Goal: Task Accomplishment & Management: Use online tool/utility

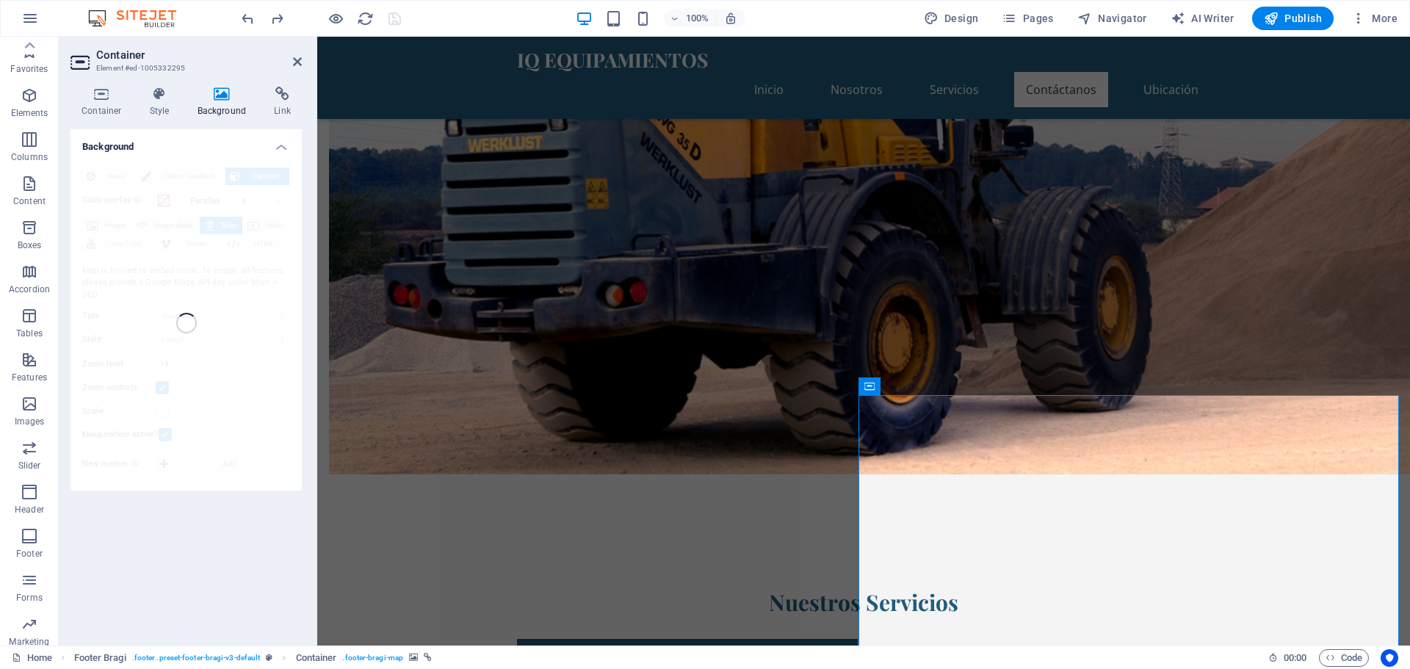
scroll to position [51, 0]
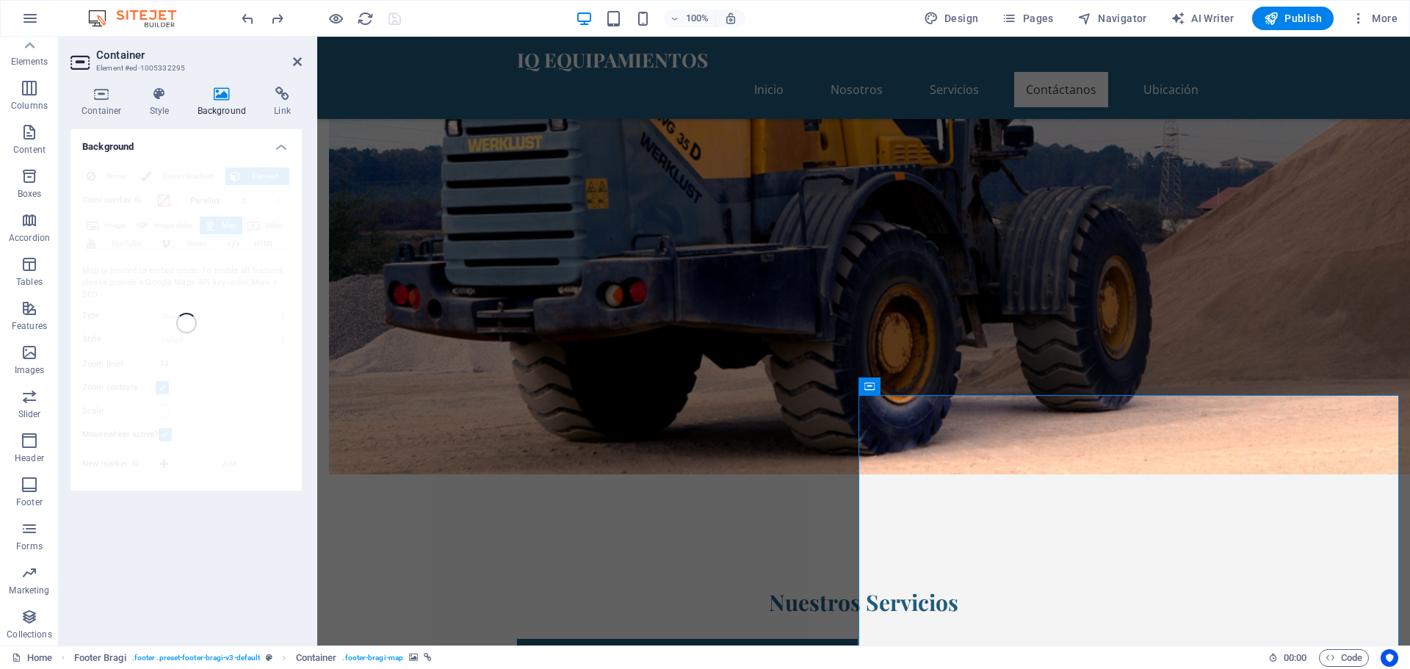
click at [297, 60] on icon at bounding box center [297, 62] width 9 height 12
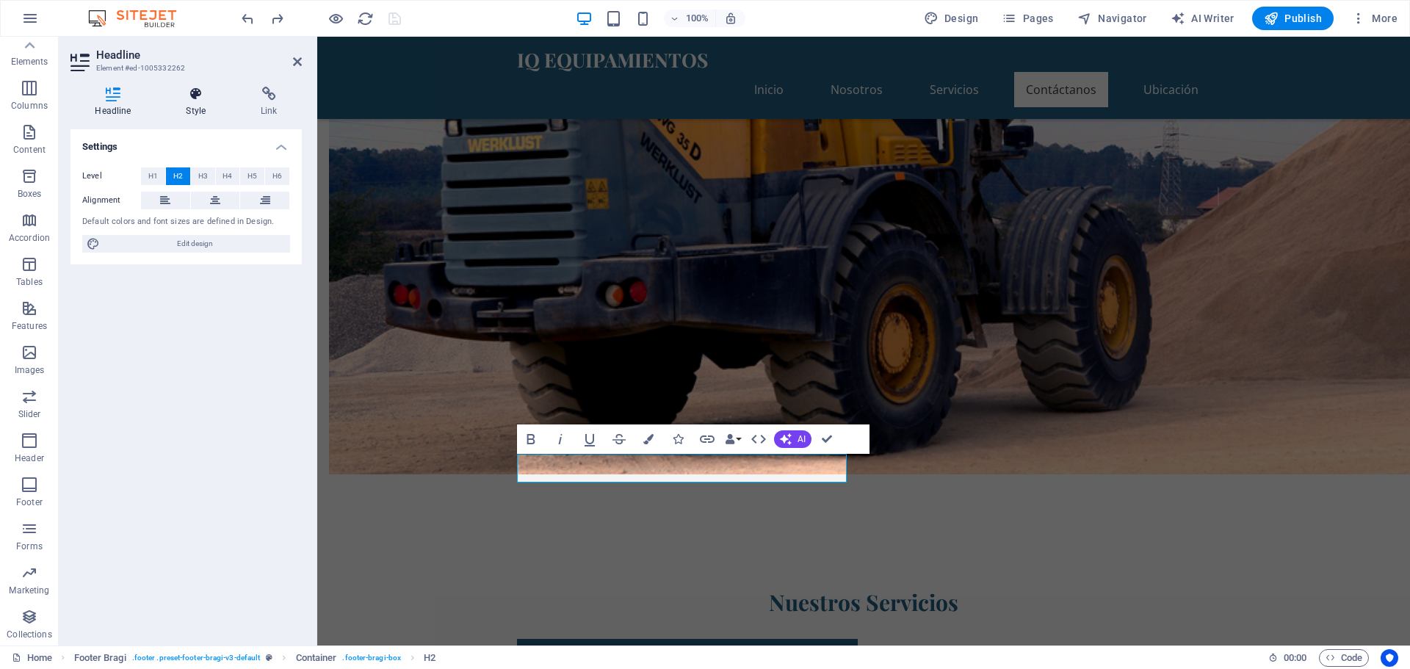
click at [194, 100] on icon at bounding box center [196, 94] width 69 height 15
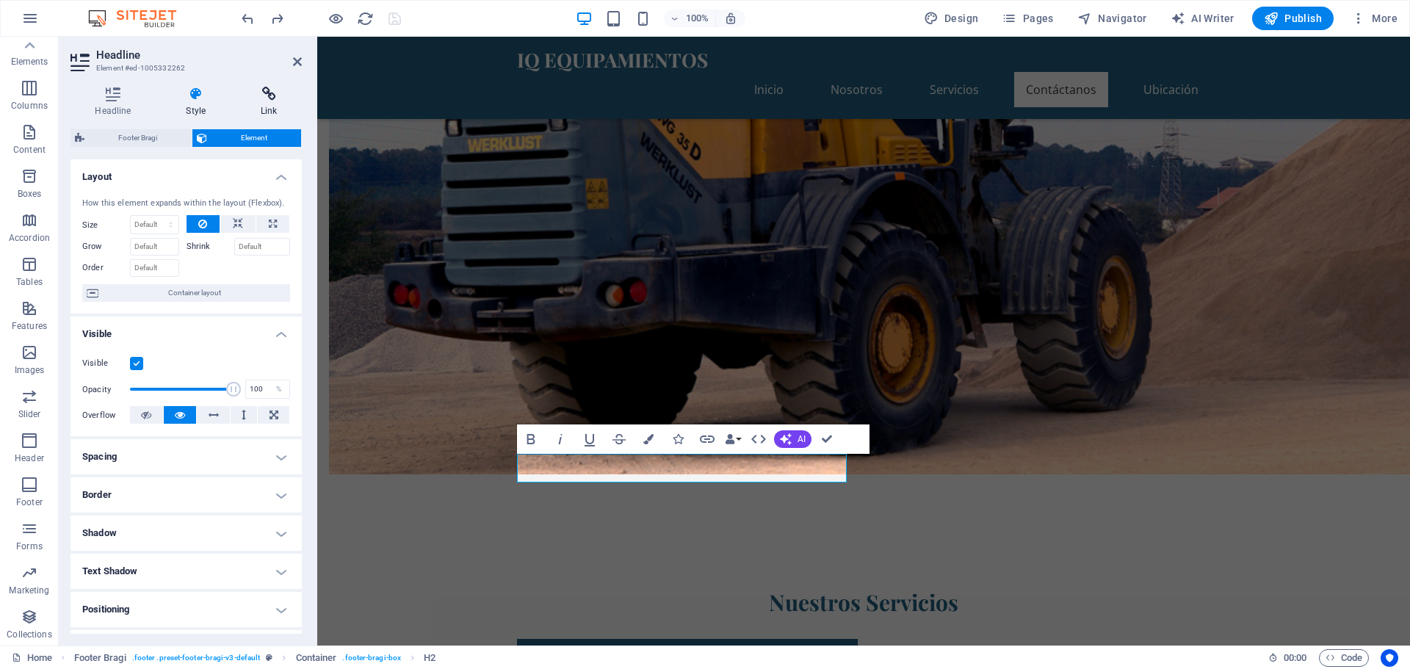
click at [269, 101] on icon at bounding box center [268, 94] width 65 height 15
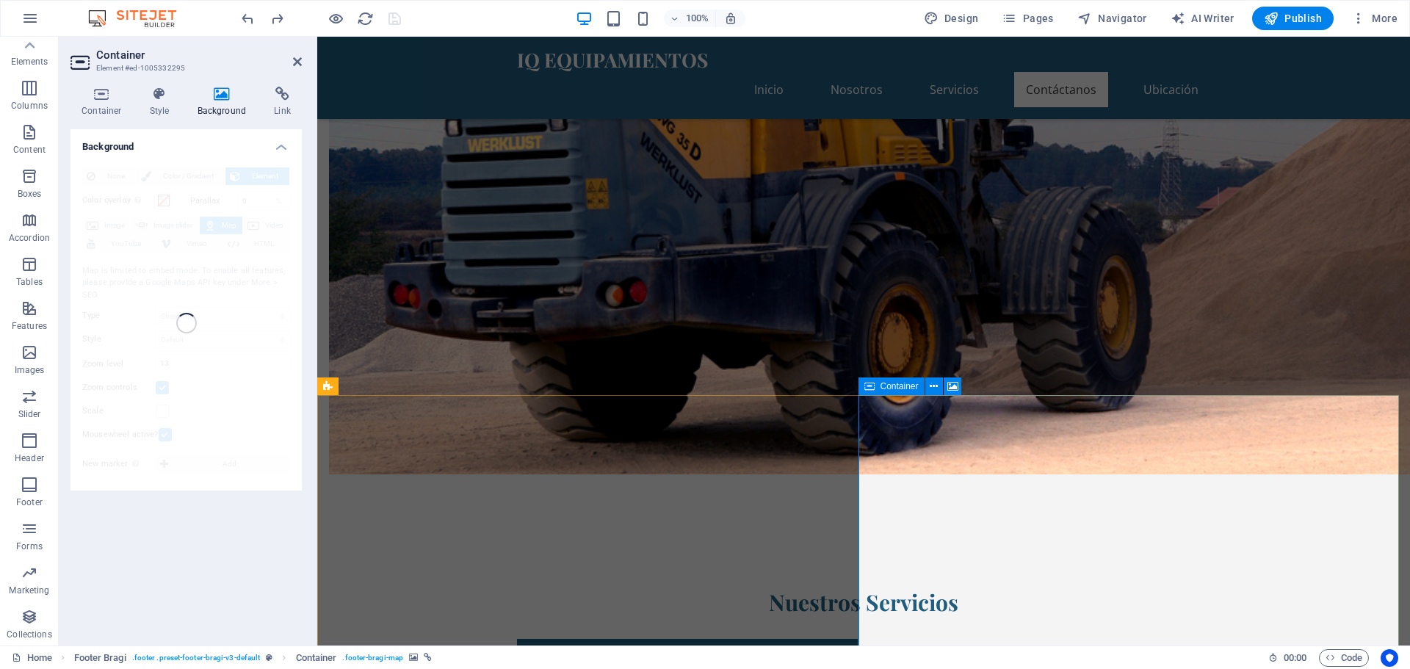
click at [891, 391] on span "Container" at bounding box center [899, 386] width 38 height 9
click at [869, 383] on icon at bounding box center [869, 386] width 10 height 18
click at [954, 386] on icon at bounding box center [952, 386] width 11 height 15
click at [952, 385] on icon at bounding box center [952, 386] width 11 height 15
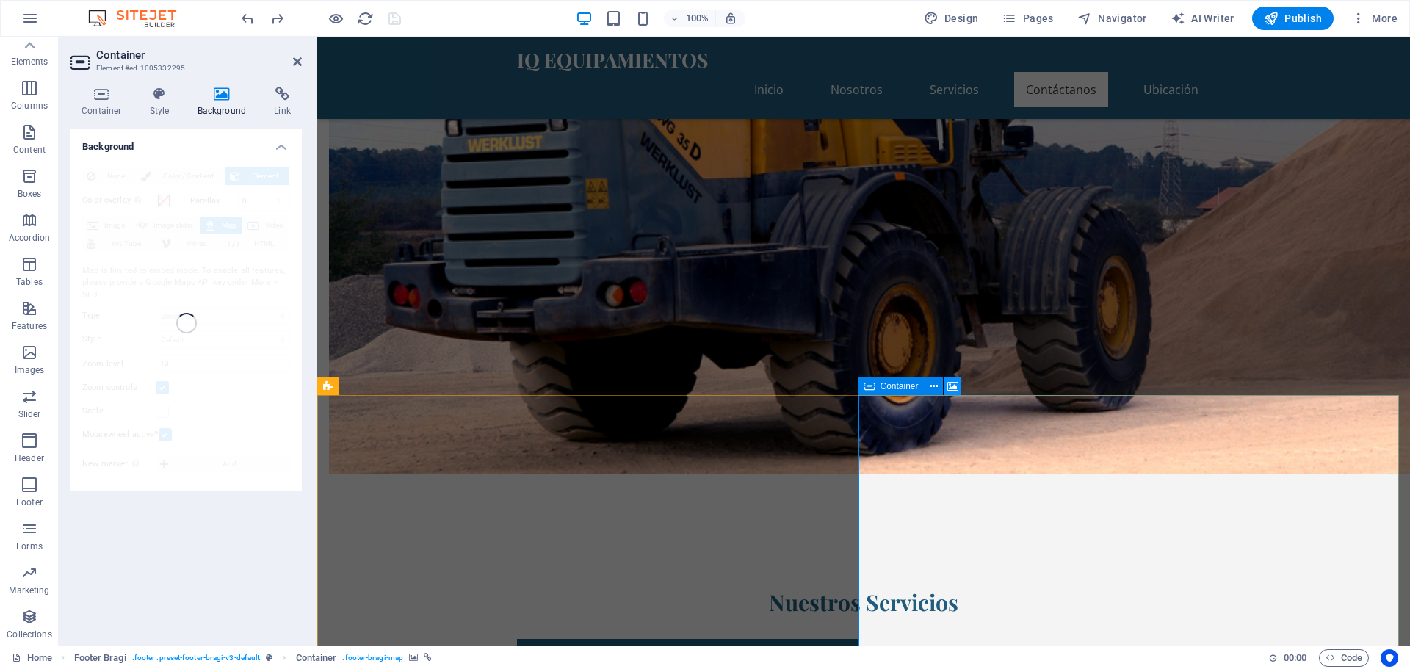
click at [952, 385] on icon at bounding box center [952, 386] width 11 height 15
click at [953, 384] on icon at bounding box center [952, 386] width 11 height 15
click at [933, 387] on icon at bounding box center [933, 386] width 8 height 15
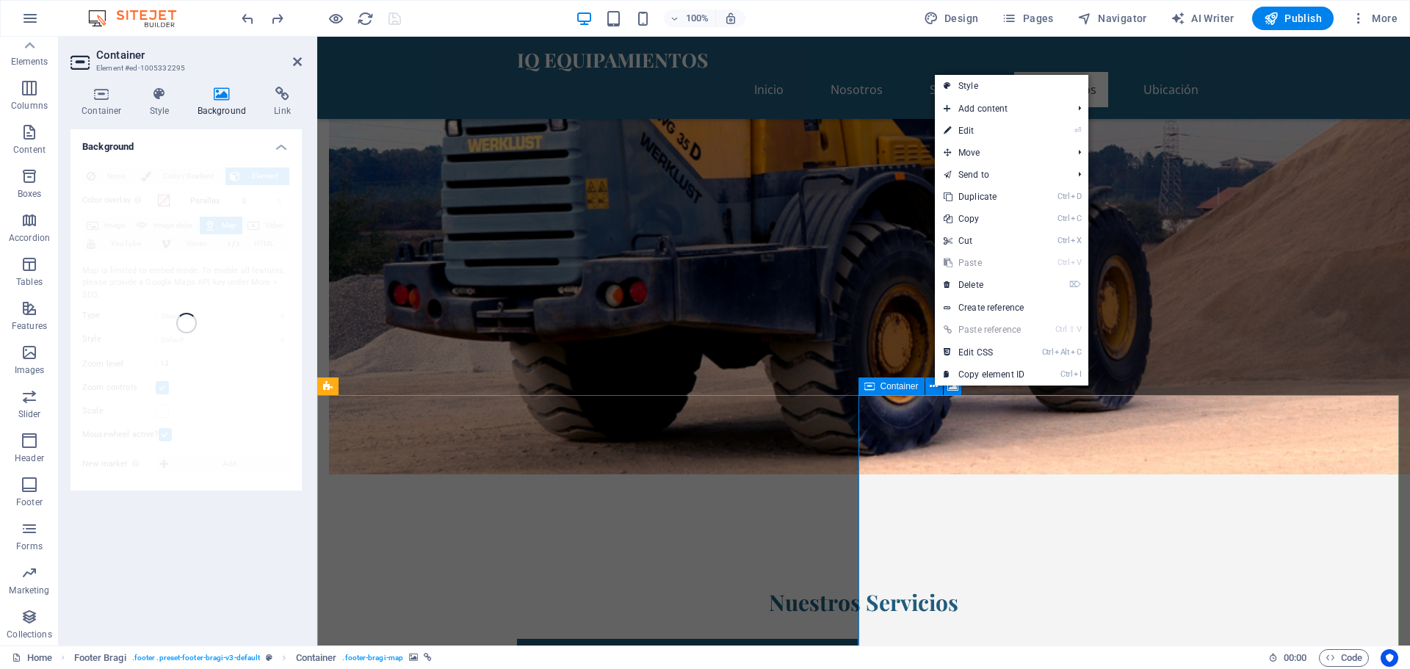
click at [905, 384] on span "Container" at bounding box center [899, 386] width 38 height 9
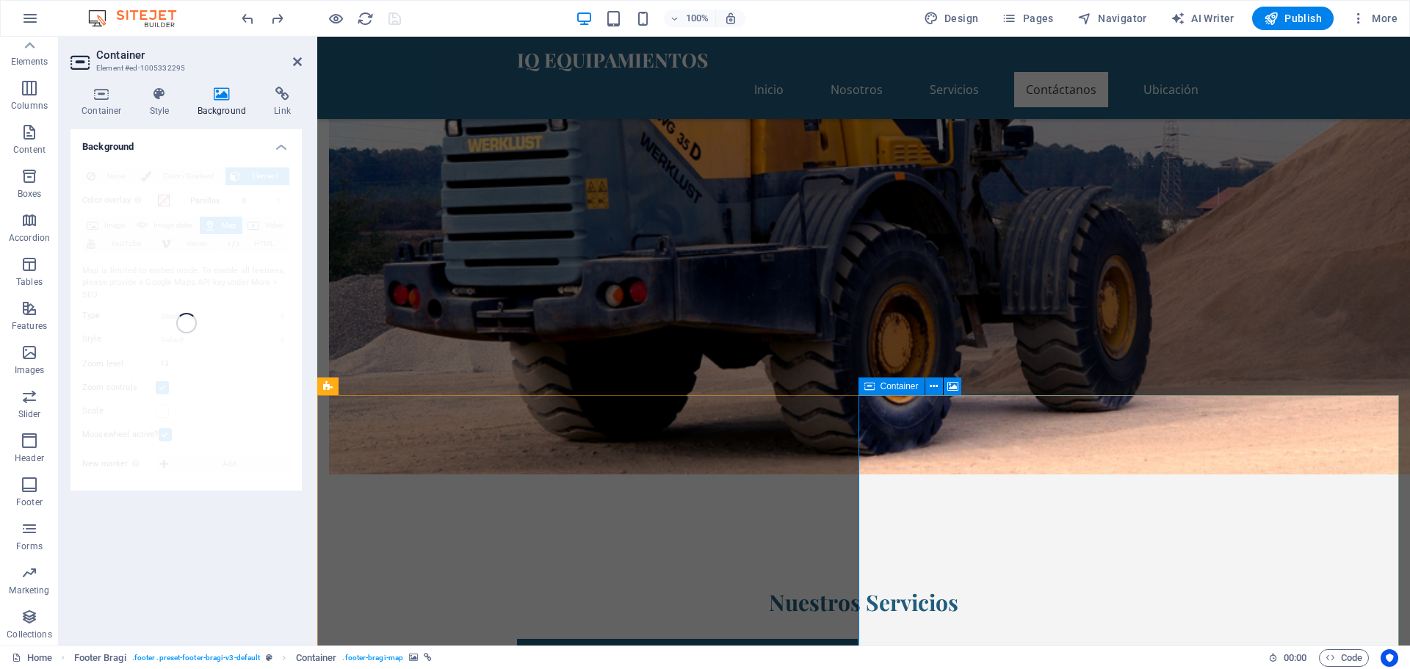
click at [902, 390] on span "Container" at bounding box center [899, 386] width 38 height 9
click at [954, 388] on icon at bounding box center [952, 386] width 11 height 15
click at [954, 387] on icon at bounding box center [952, 386] width 11 height 15
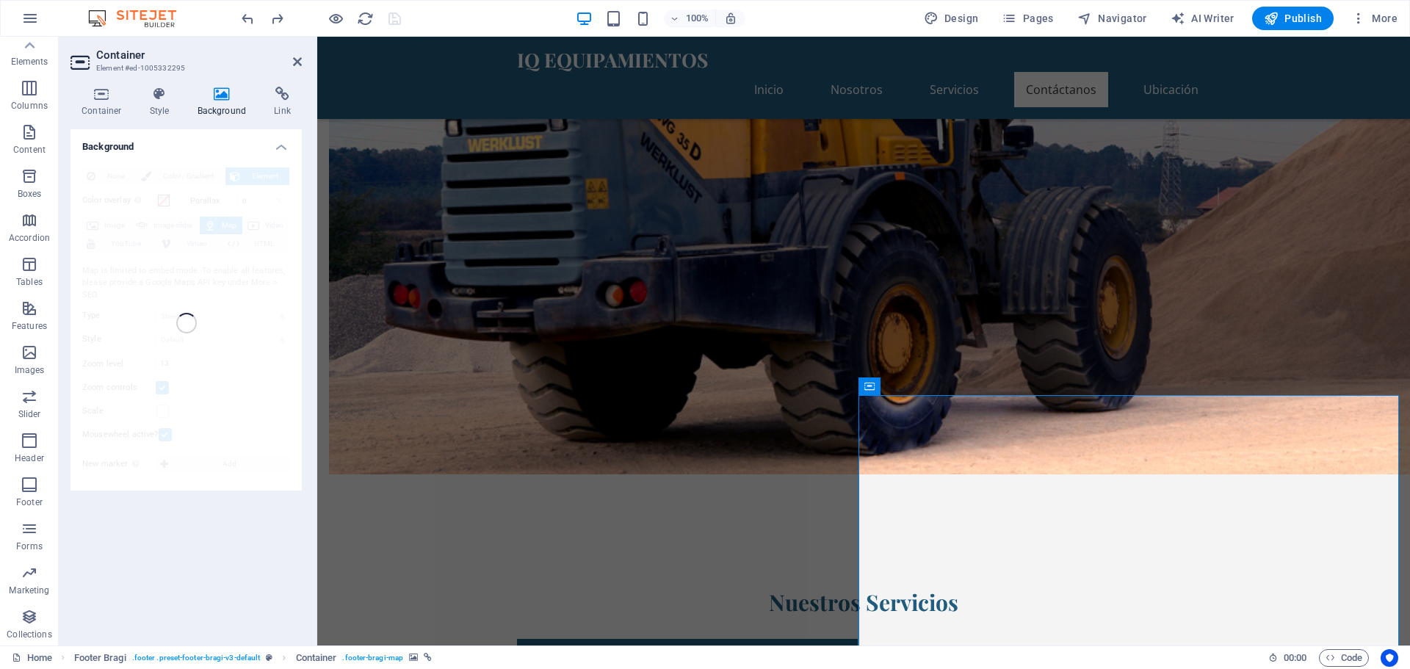
click at [222, 95] on icon at bounding box center [221, 94] width 71 height 15
click at [279, 96] on icon at bounding box center [282, 94] width 39 height 15
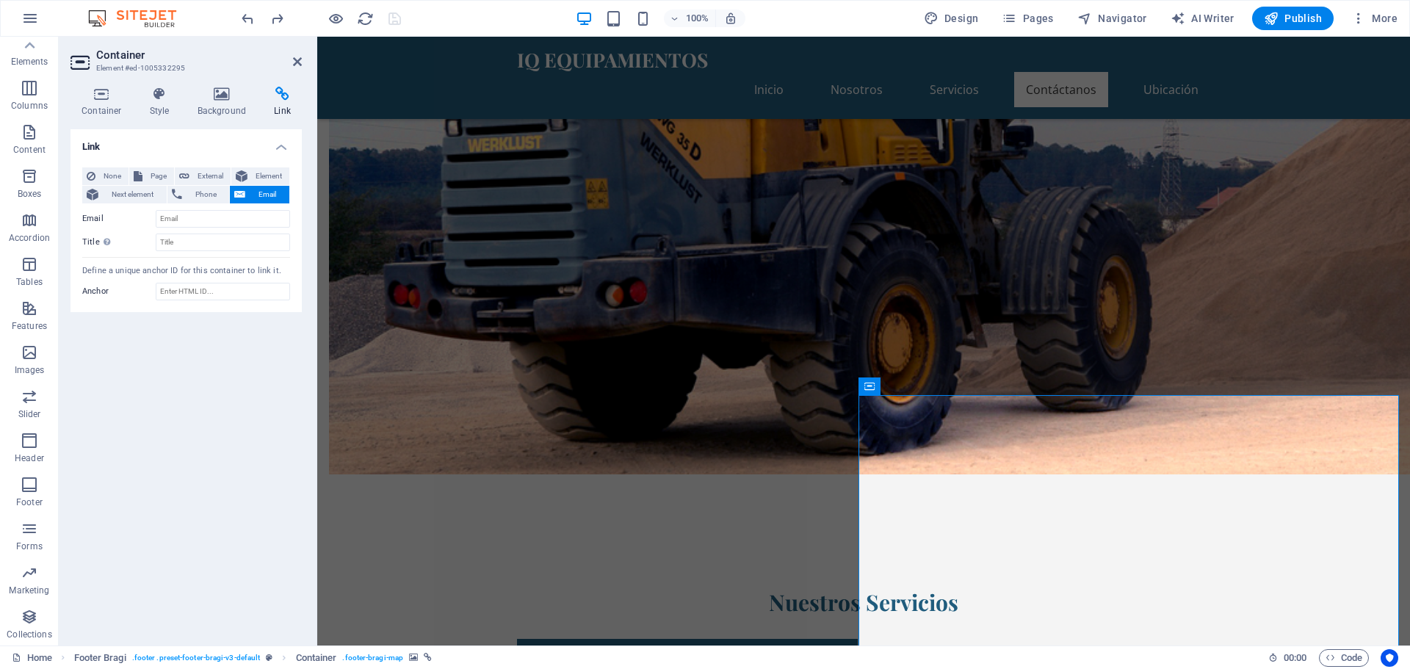
click at [225, 86] on div "Container Style Background Link Size Height Default px rem % vh vw Min. height …" at bounding box center [186, 360] width 255 height 570
click at [220, 94] on icon at bounding box center [221, 94] width 71 height 15
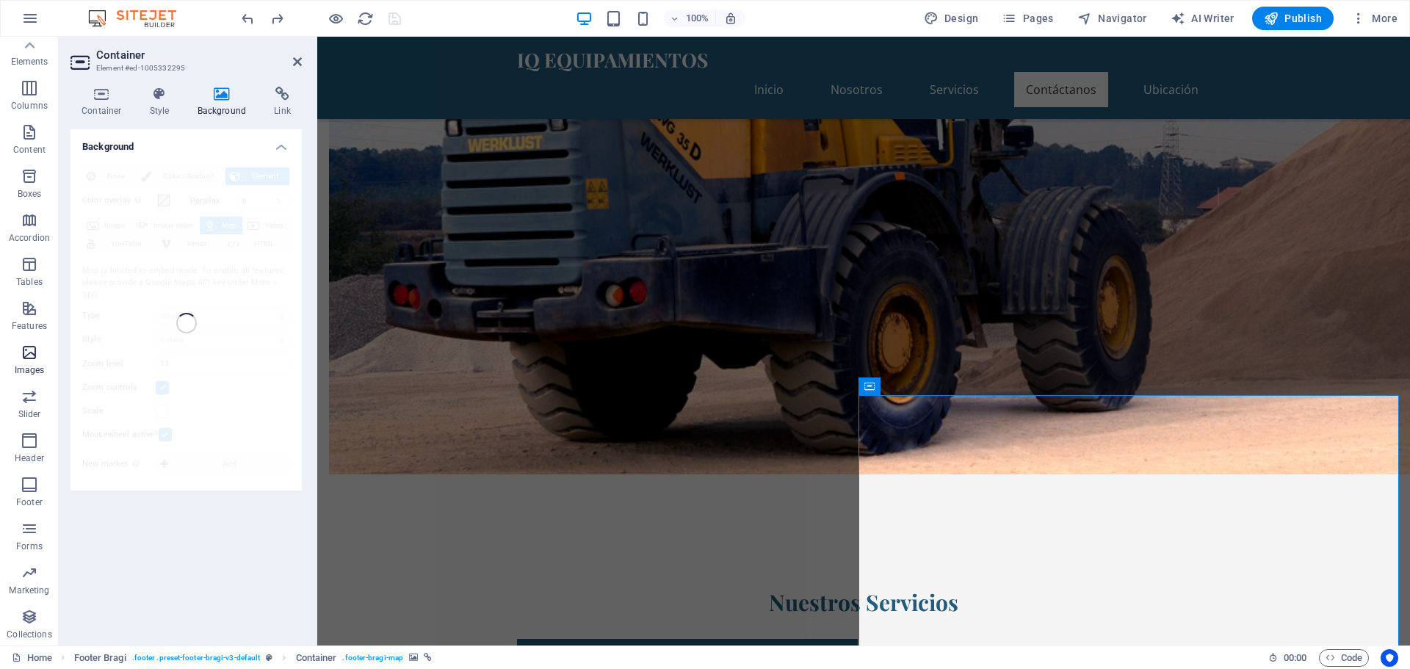
click at [26, 360] on icon "button" at bounding box center [30, 353] width 18 height 18
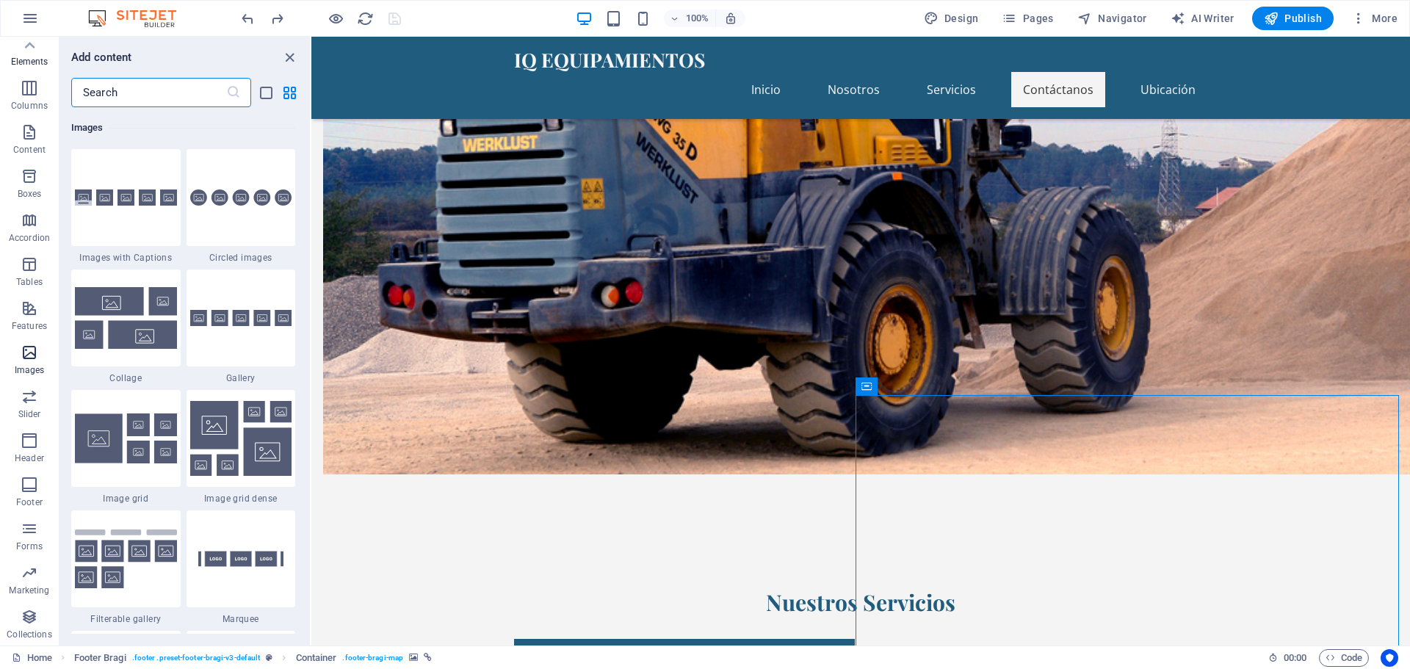
scroll to position [7445, 0]
click at [419, 68] on div "IQ EQUIPAMIENTOS Inicio Nosotros Servicios Contáctanos Ubicación" at bounding box center [860, 78] width 1098 height 82
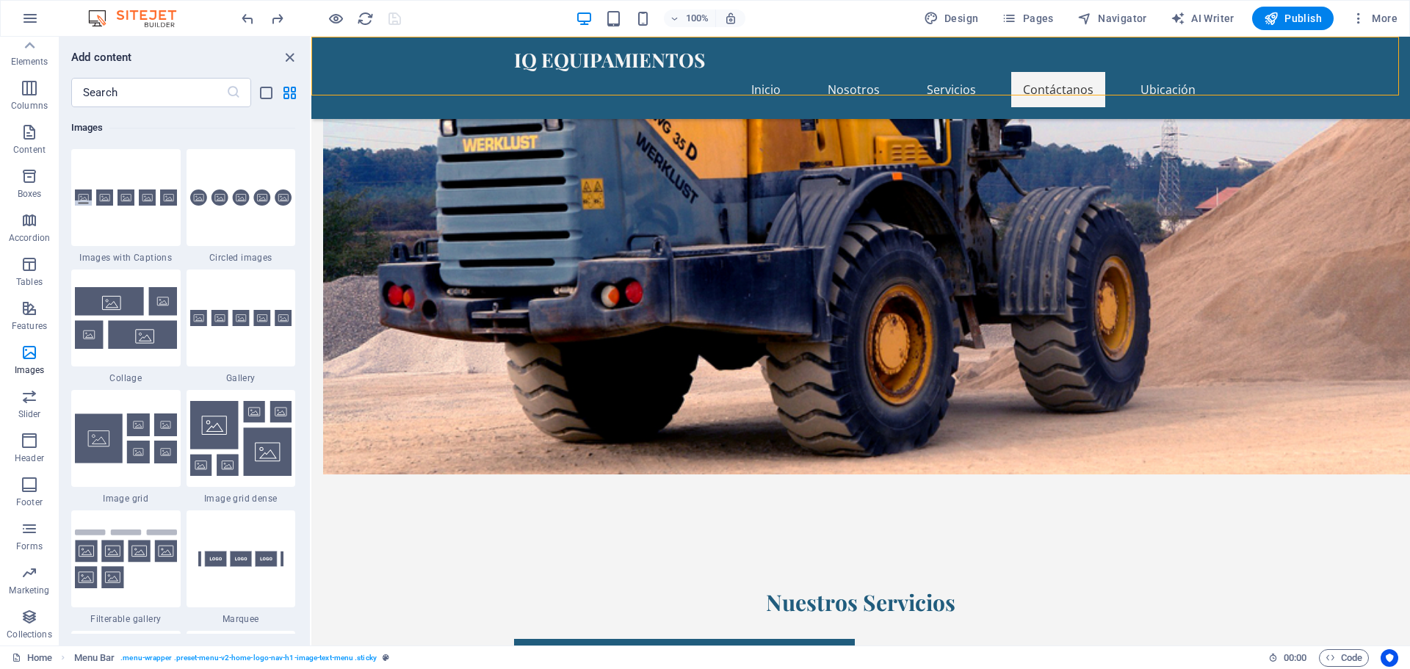
click at [410, 69] on div "IQ EQUIPAMIENTOS Inicio Nosotros Servicios Contáctanos Ubicación" at bounding box center [860, 78] width 1098 height 82
select select "header"
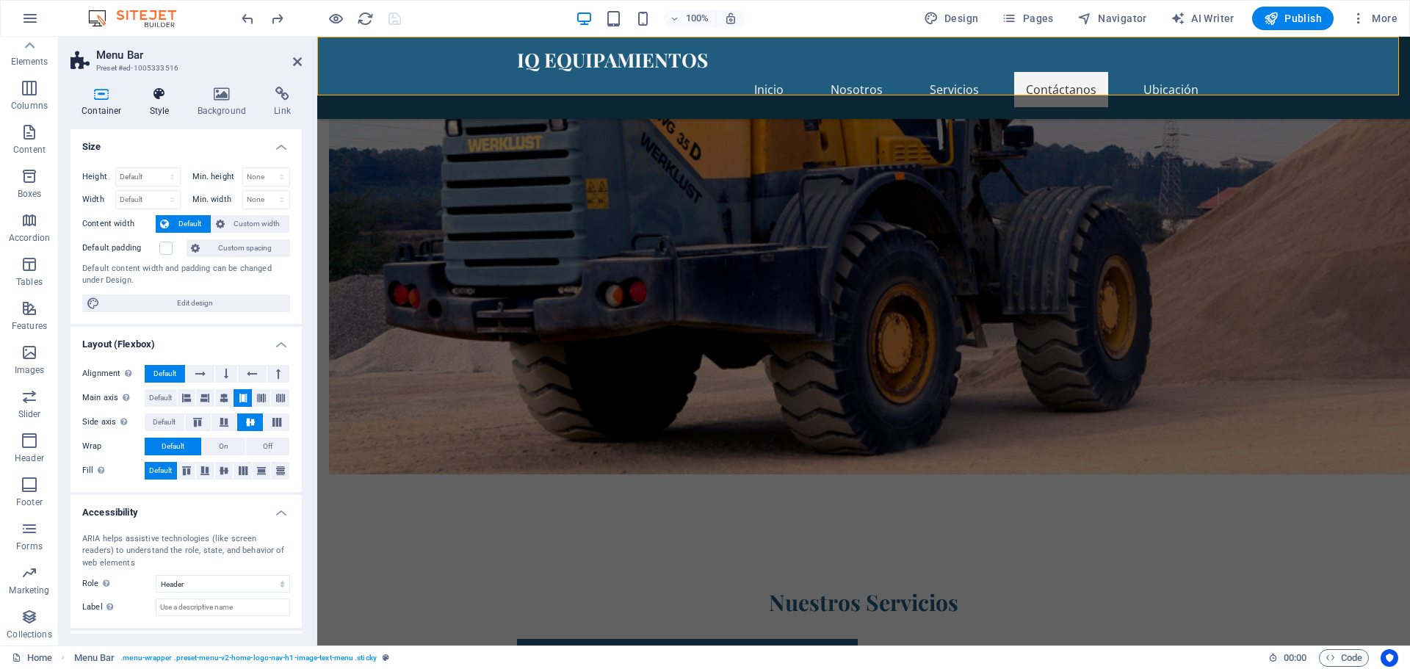
click at [145, 95] on icon at bounding box center [160, 94] width 42 height 15
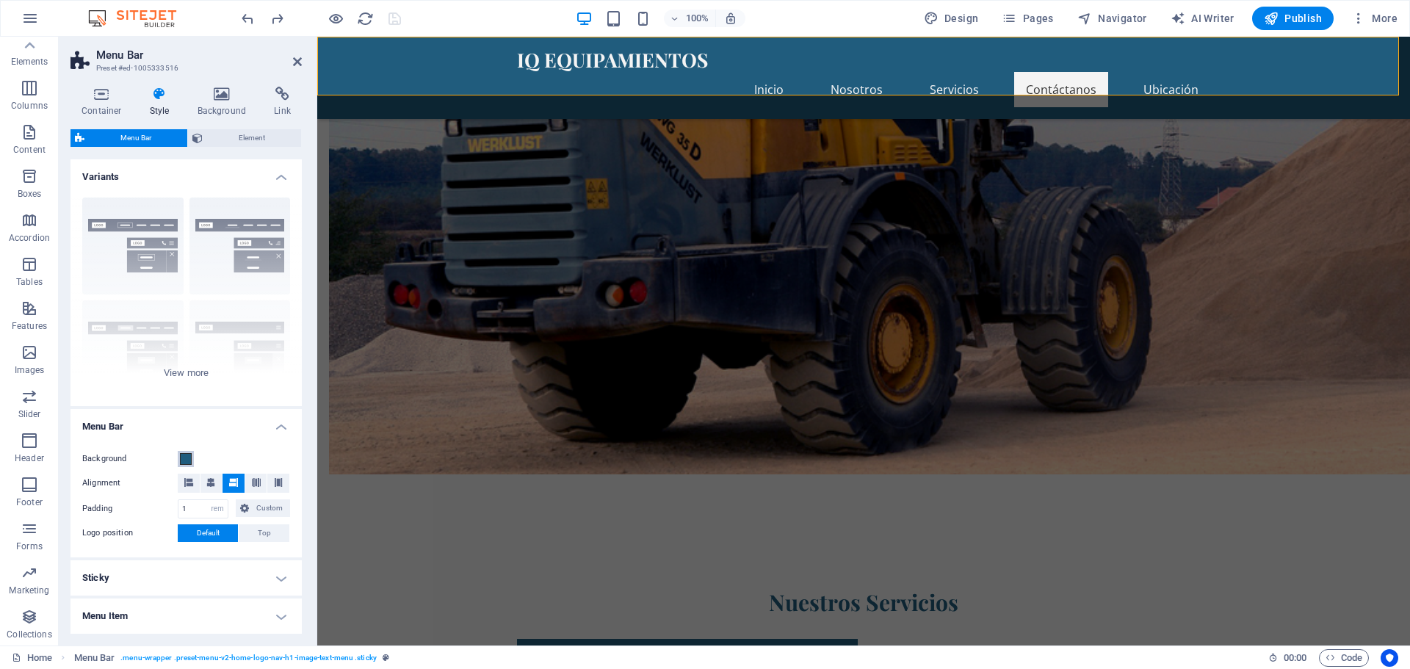
click at [185, 460] on span at bounding box center [186, 459] width 12 height 12
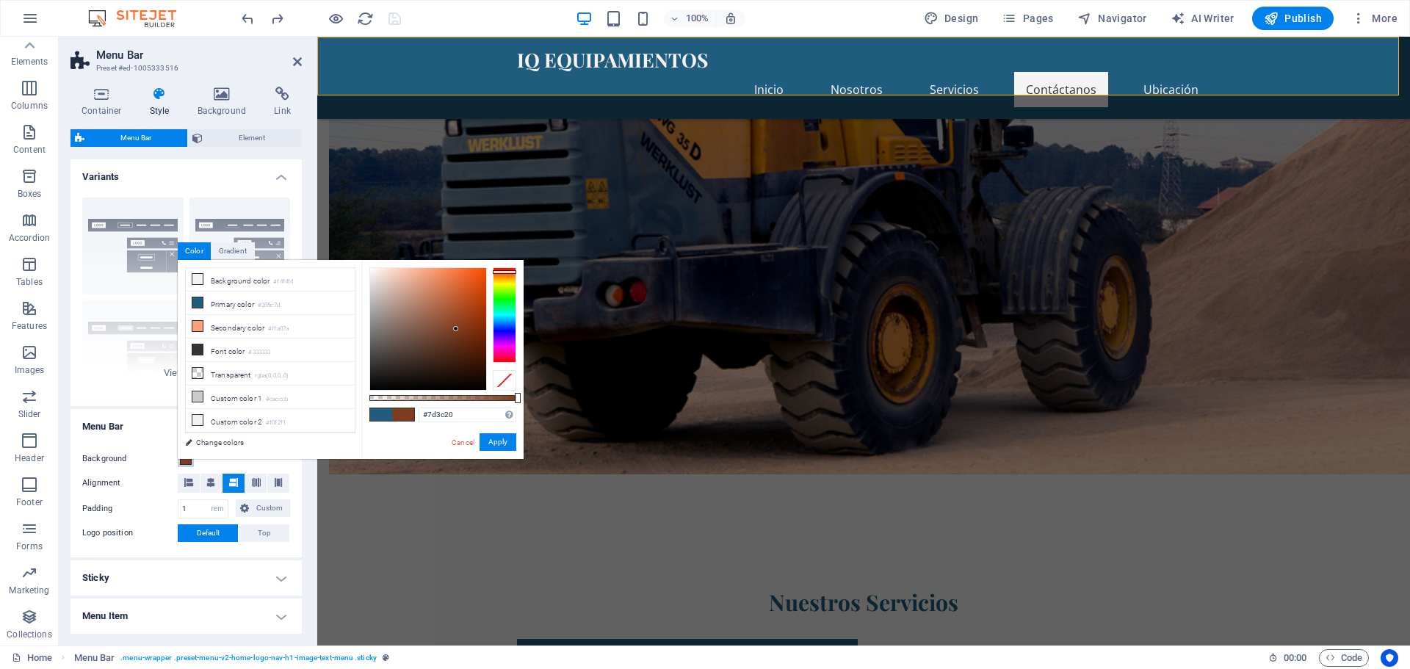
click at [504, 272] on div at bounding box center [504, 314] width 23 height 95
click at [504, 270] on div at bounding box center [504, 271] width 23 height 4
click at [479, 270] on div at bounding box center [428, 329] width 116 height 122
click at [482, 269] on div at bounding box center [428, 329] width 116 height 122
click at [482, 269] on div at bounding box center [481, 269] width 5 height 5
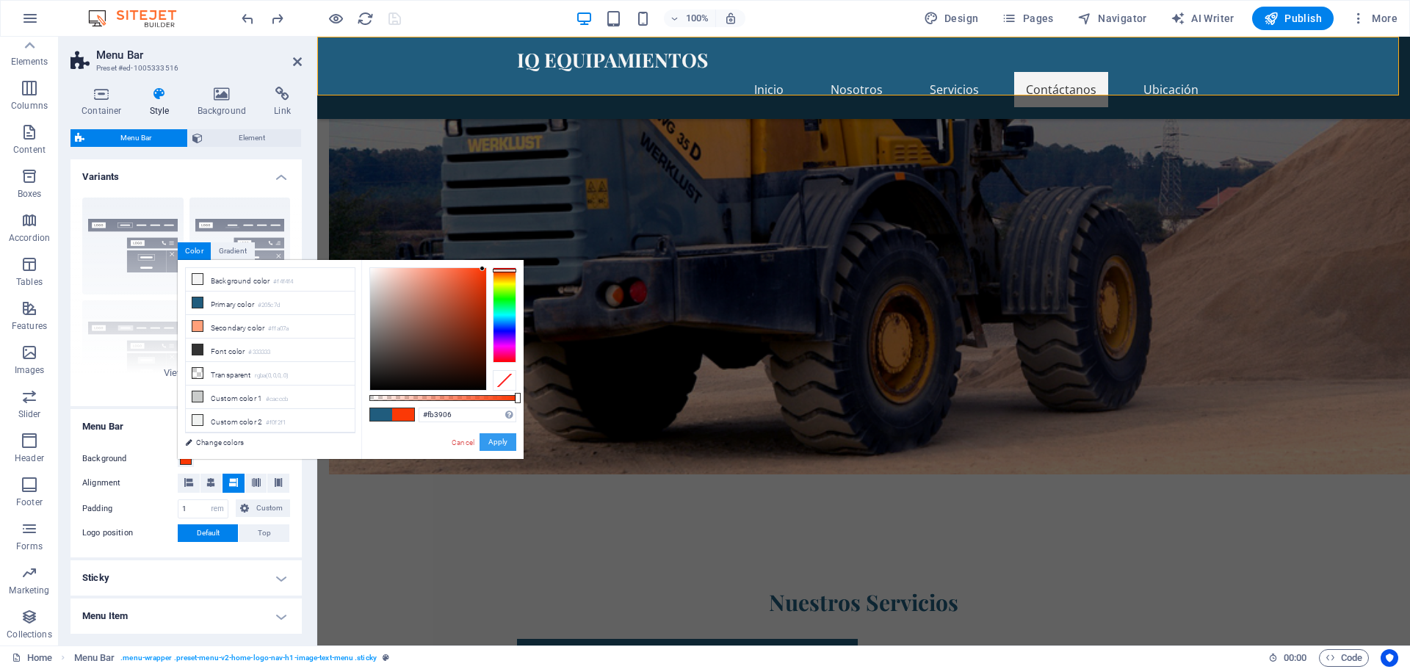
click at [507, 441] on button "Apply" at bounding box center [497, 442] width 37 height 18
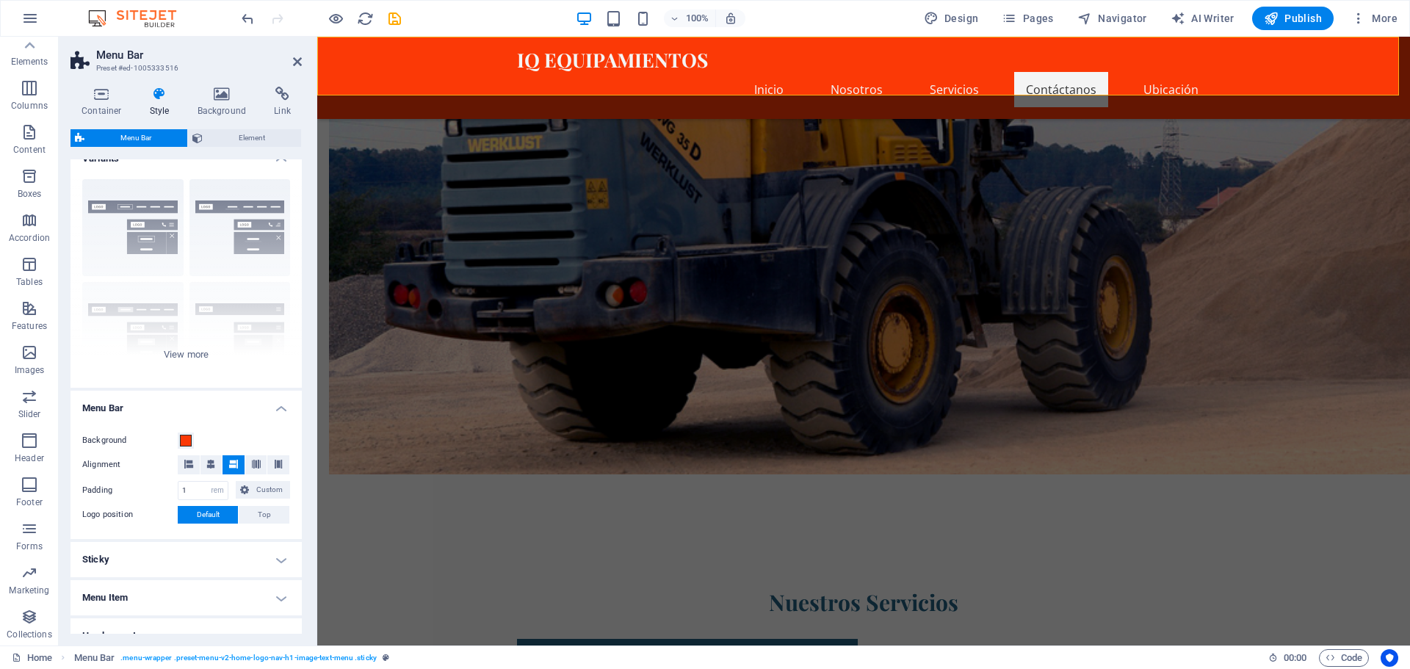
scroll to position [24, 0]
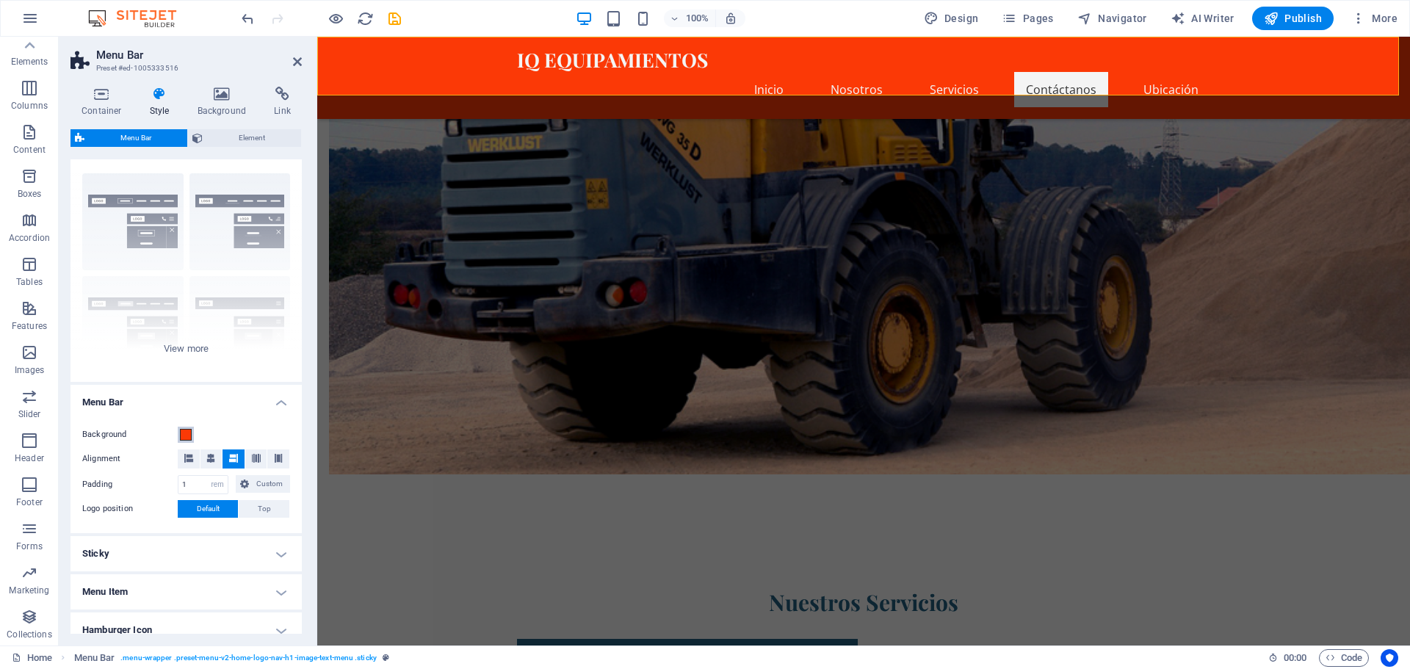
click at [189, 434] on span at bounding box center [186, 435] width 12 height 12
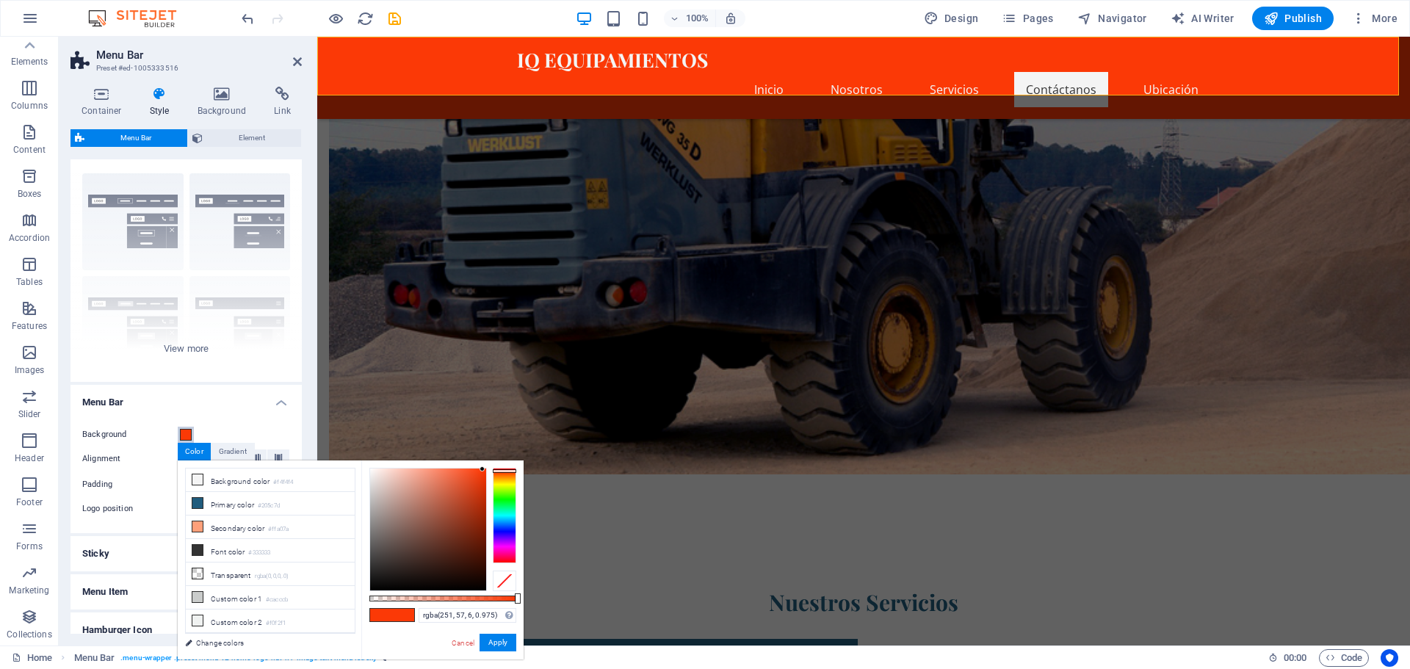
click at [512, 599] on div at bounding box center [442, 598] width 147 height 6
click at [518, 597] on div "rgba(251, 57, 6, 0.975) Supported formats #0852ed rgb(8, 82, 237) rgba(8, 82, 2…" at bounding box center [442, 666] width 162 height 412
type input "#fb3906"
click at [518, 597] on div at bounding box center [518, 598] width 6 height 10
click at [505, 645] on button "Apply" at bounding box center [497, 643] width 37 height 18
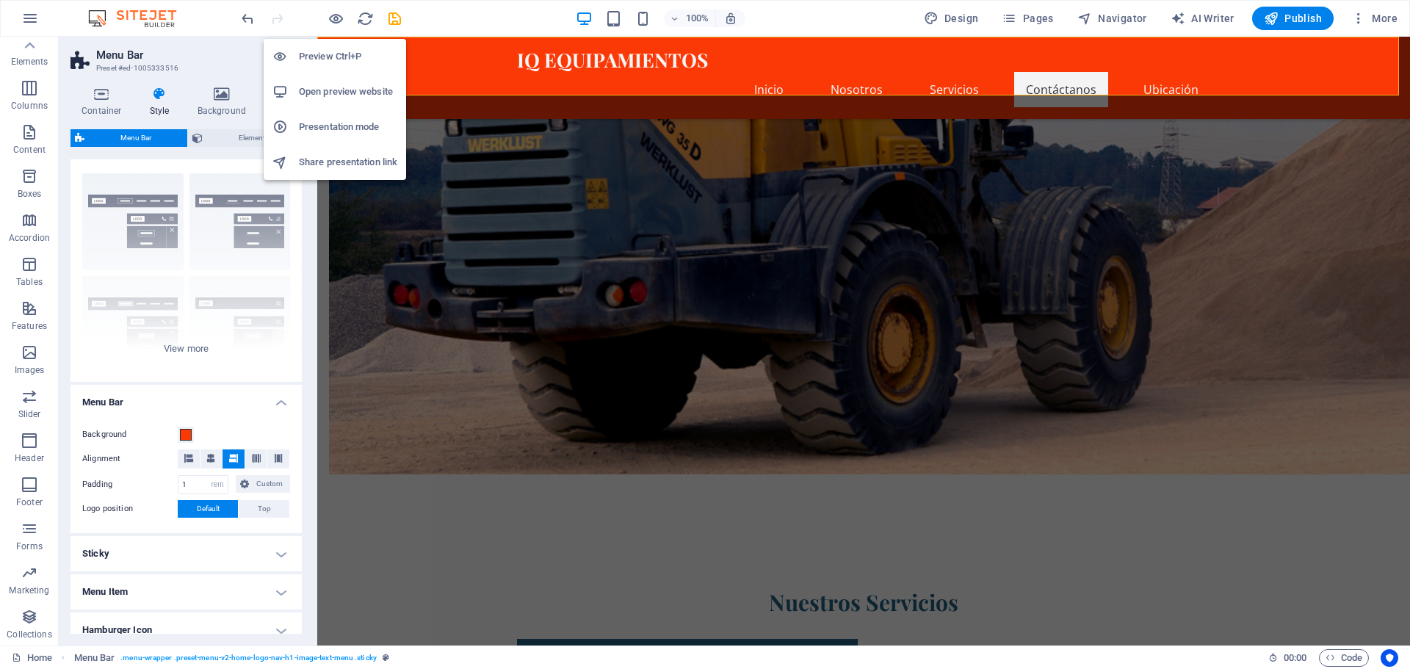
click at [309, 93] on h6 "Open preview website" at bounding box center [348, 92] width 98 height 18
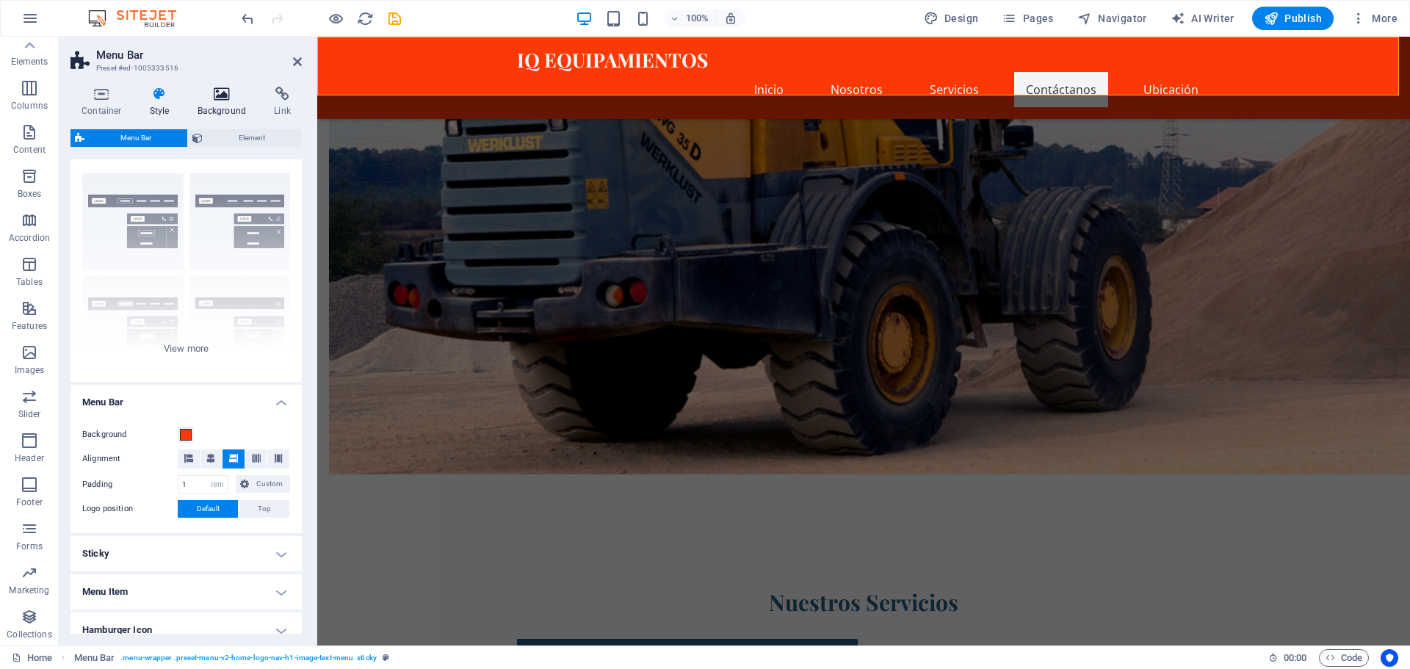
click at [218, 97] on icon at bounding box center [221, 94] width 71 height 15
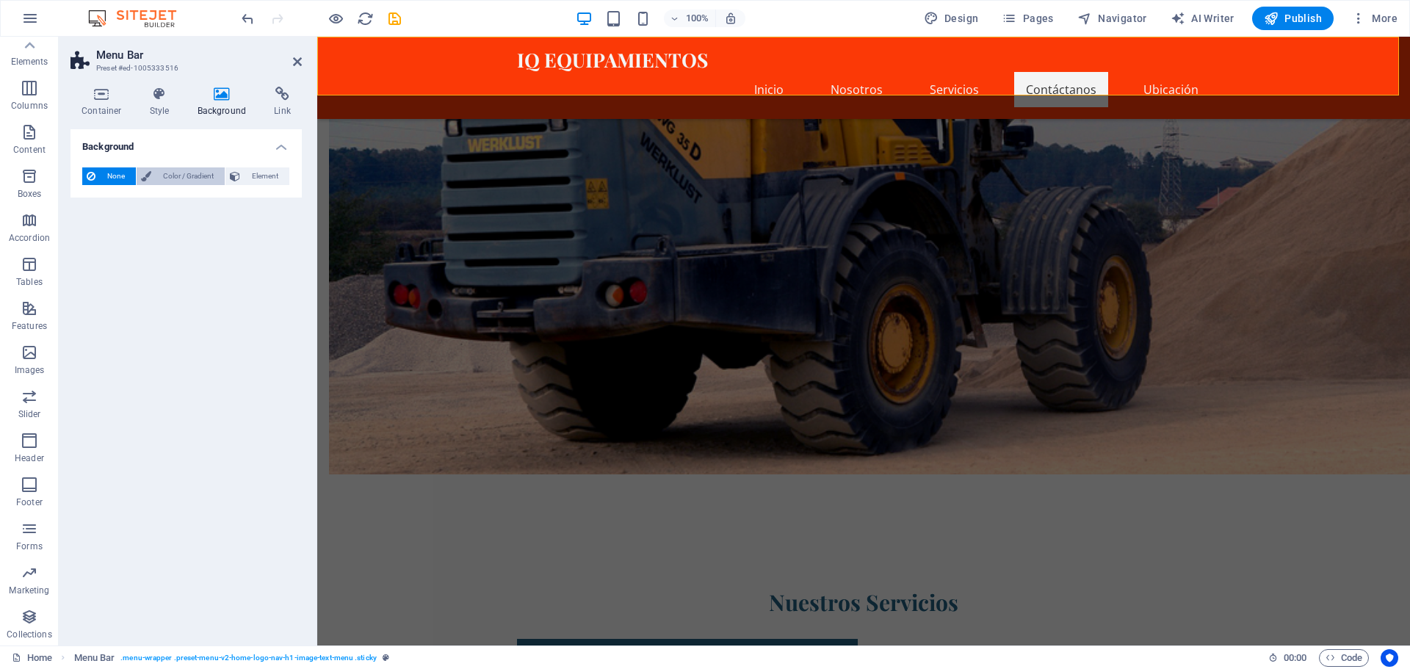
click at [186, 179] on span "Color / Gradient" at bounding box center [188, 176] width 65 height 18
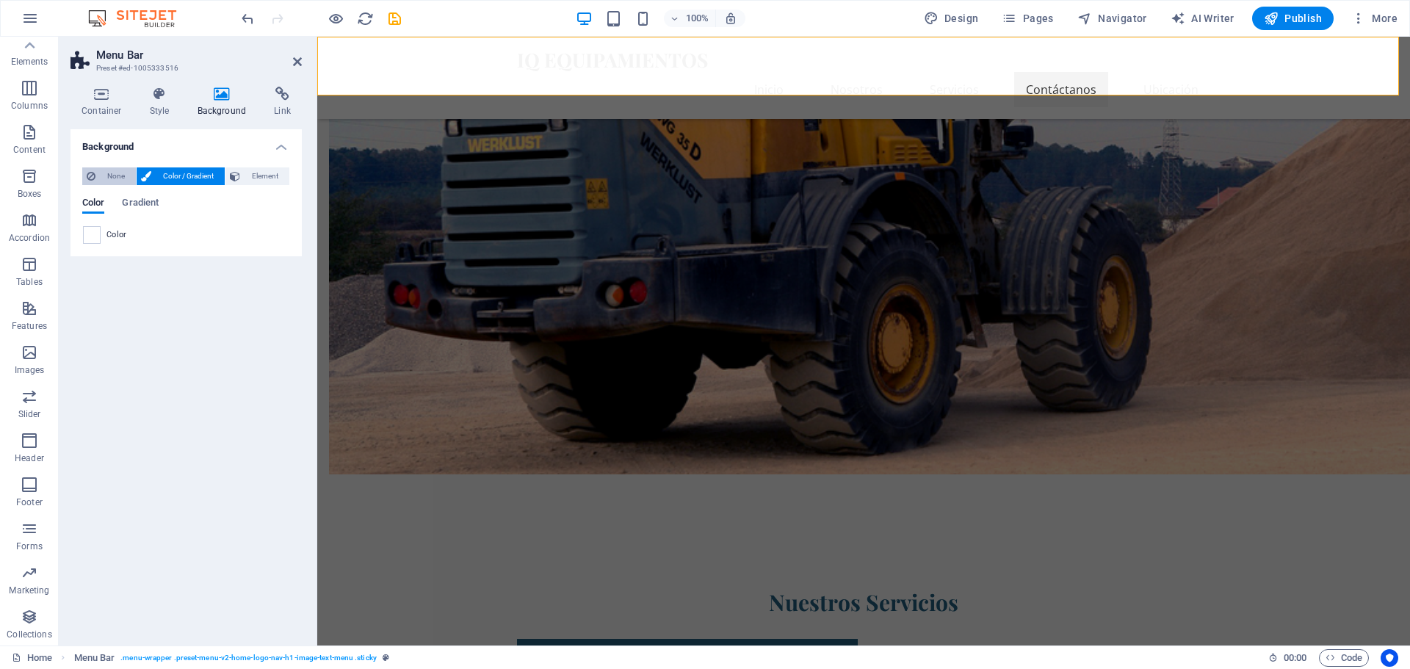
click at [115, 179] on span "None" at bounding box center [116, 176] width 32 height 18
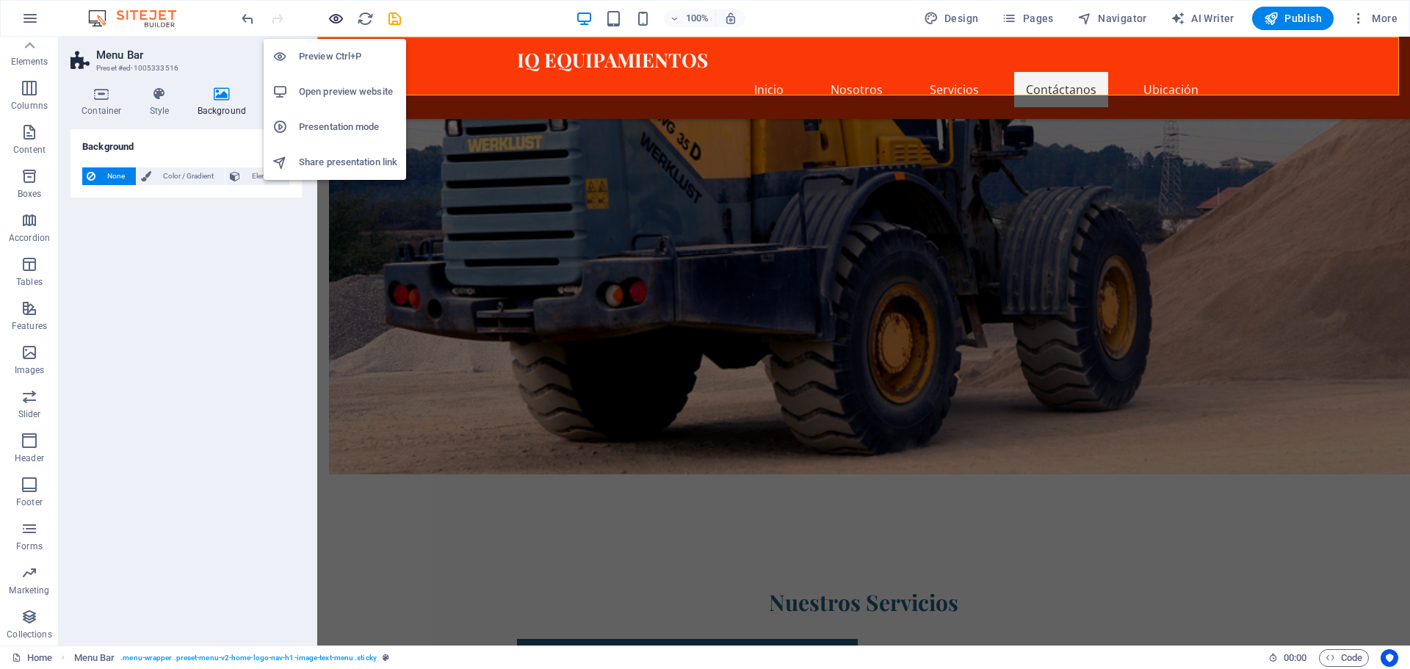
click at [338, 15] on icon "button" at bounding box center [335, 18] width 17 height 17
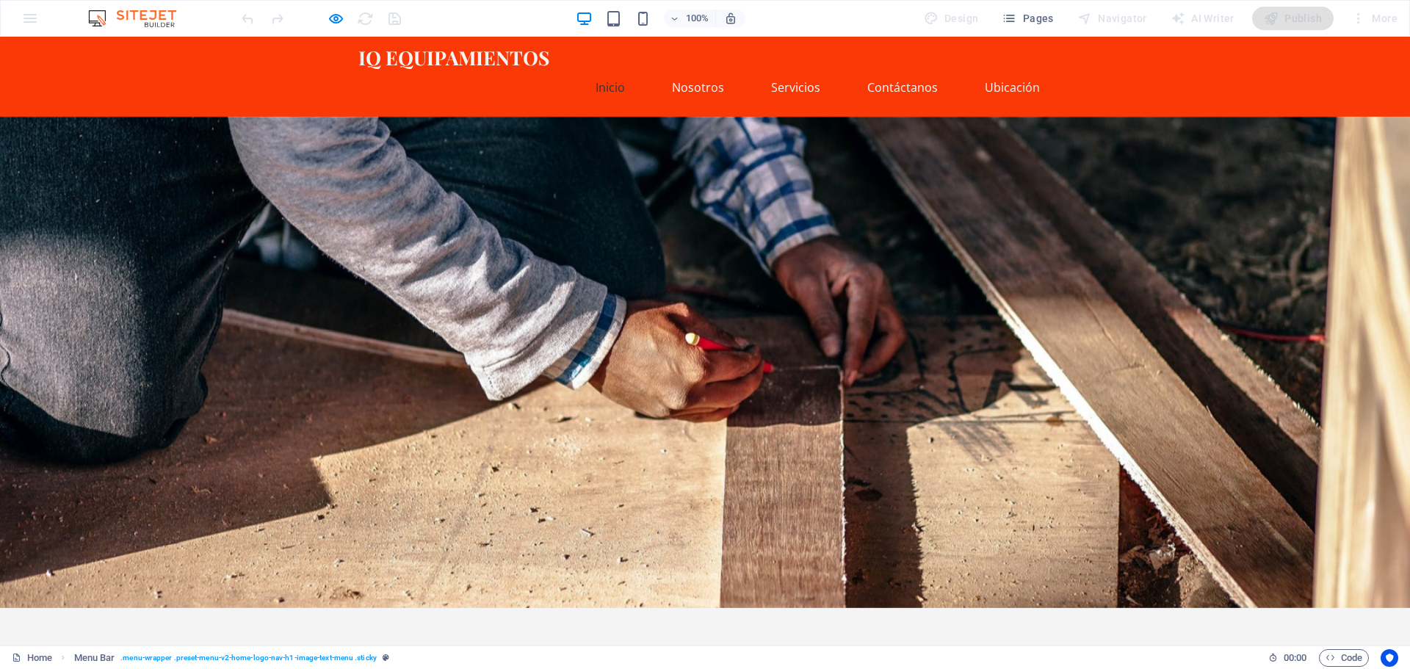
scroll to position [0, 0]
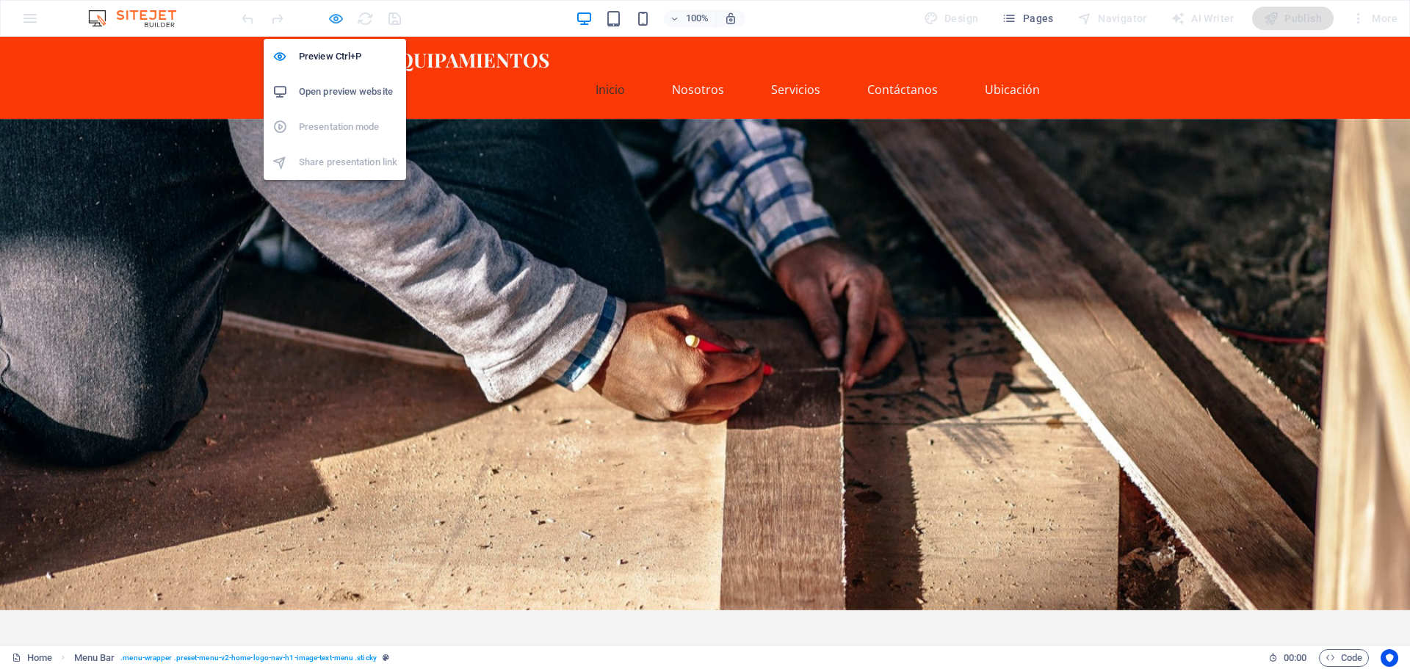
click at [336, 21] on icon "button" at bounding box center [335, 18] width 17 height 17
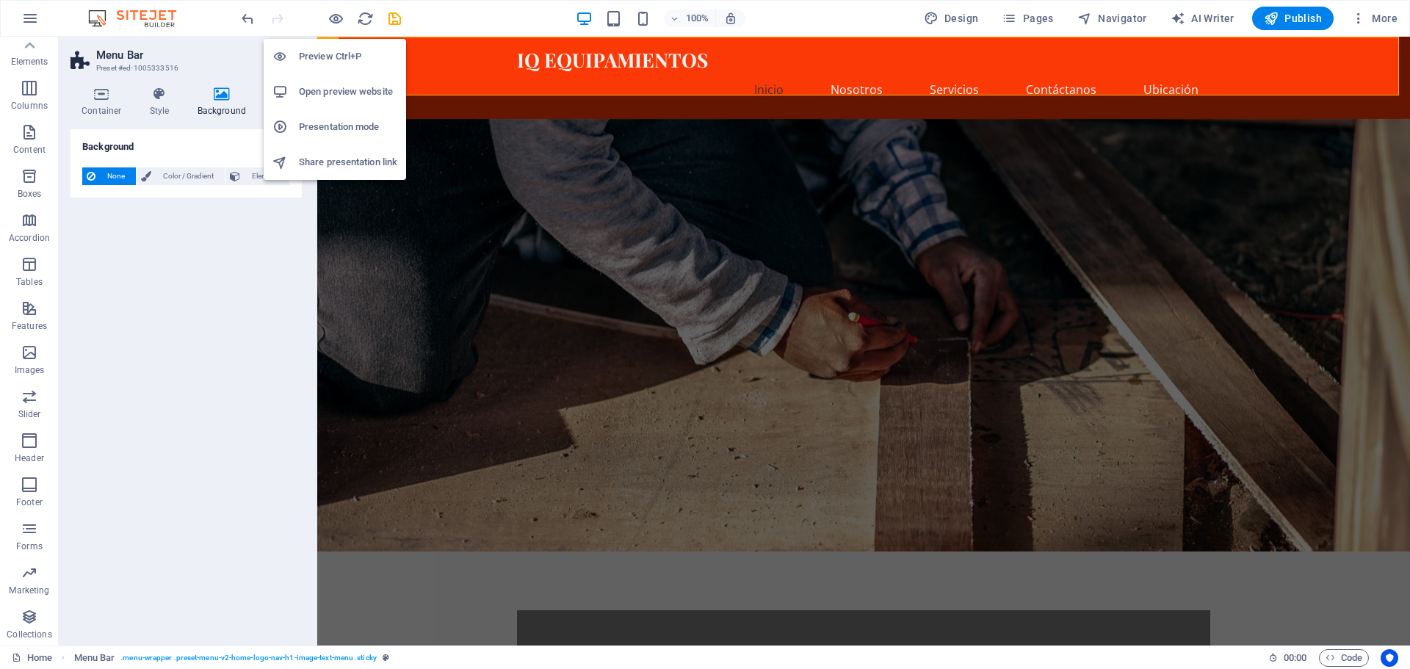
click at [325, 91] on h6 "Open preview website" at bounding box center [348, 92] width 98 height 18
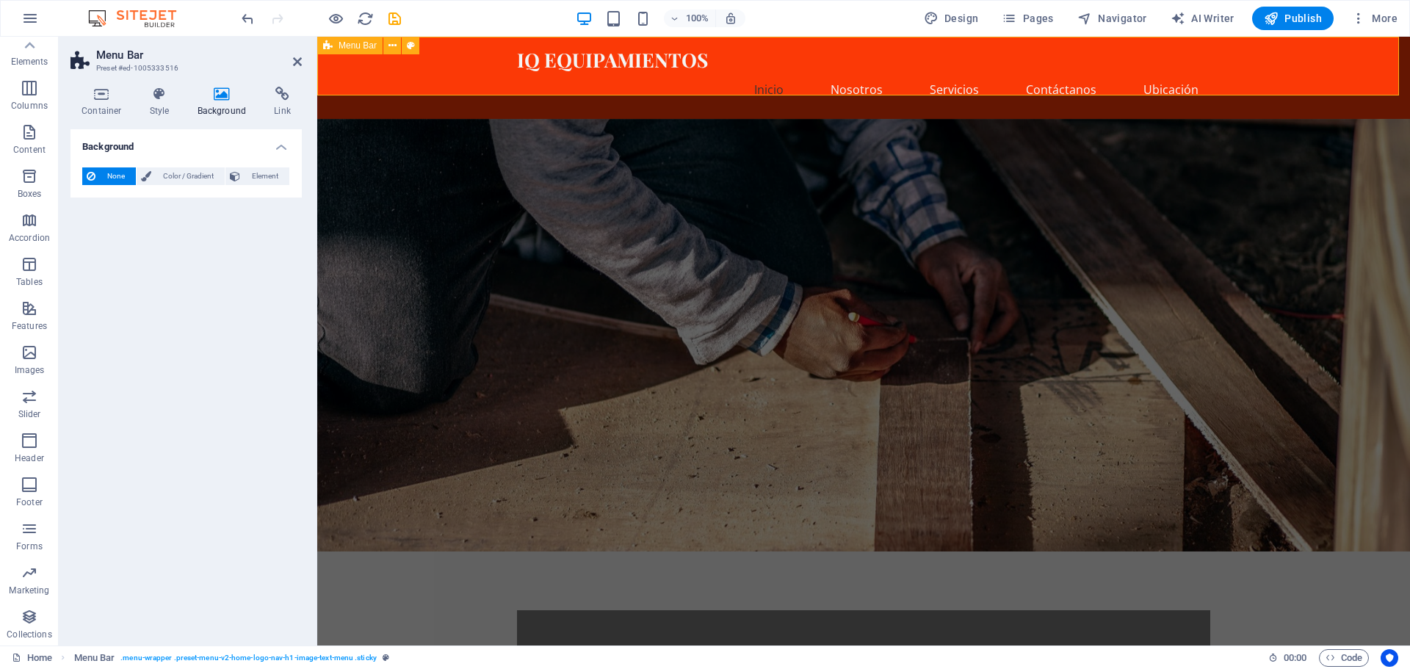
click at [388, 69] on div "IQ EQUIPAMIENTOS Inicio Nosotros Servicios Contáctanos Ubicación" at bounding box center [863, 78] width 1092 height 82
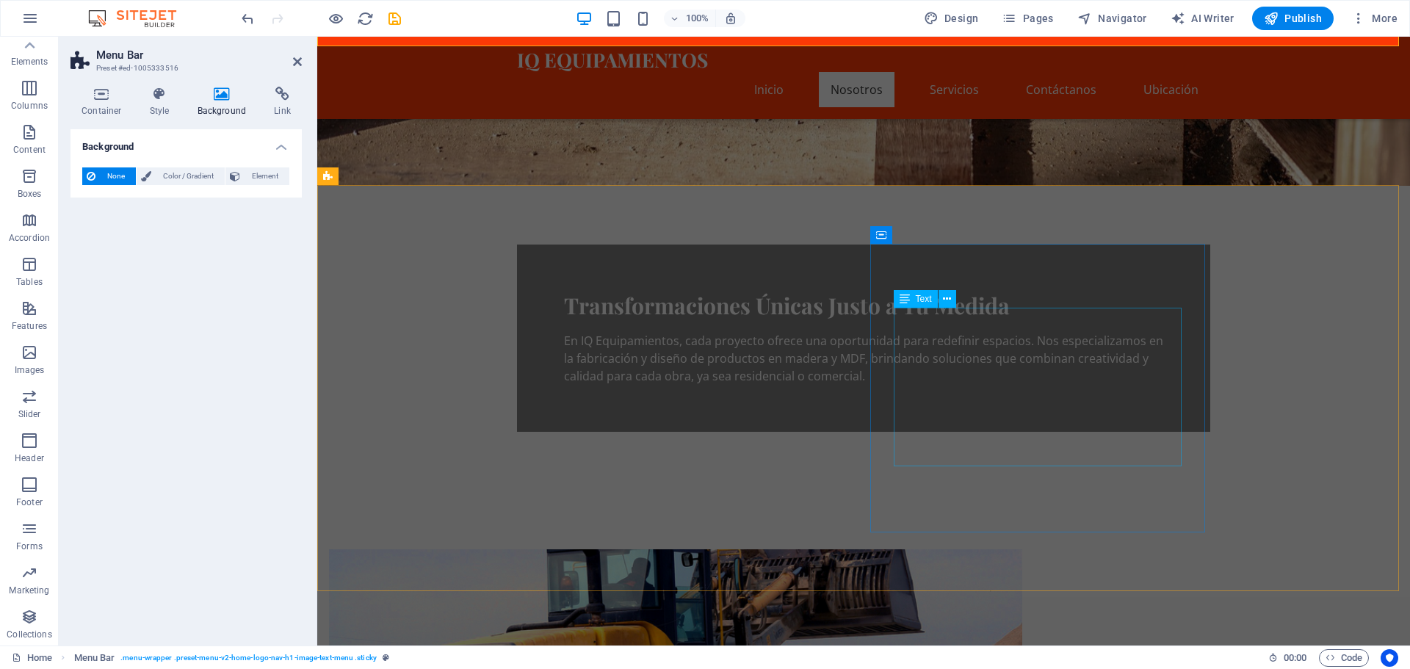
scroll to position [343, 0]
